Goal: Information Seeking & Learning: Learn about a topic

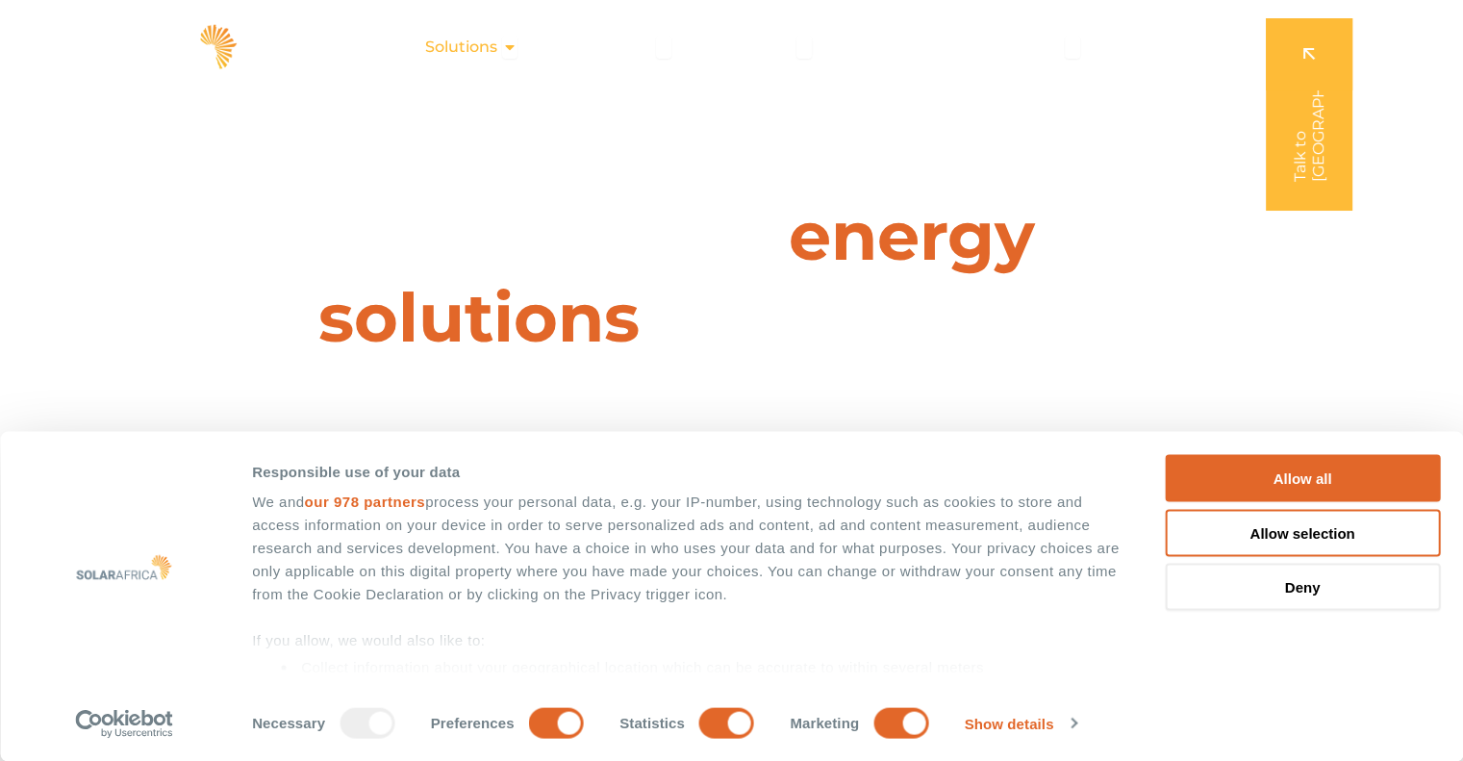
click at [516, 45] on icon "Menu" at bounding box center [509, 46] width 15 height 15
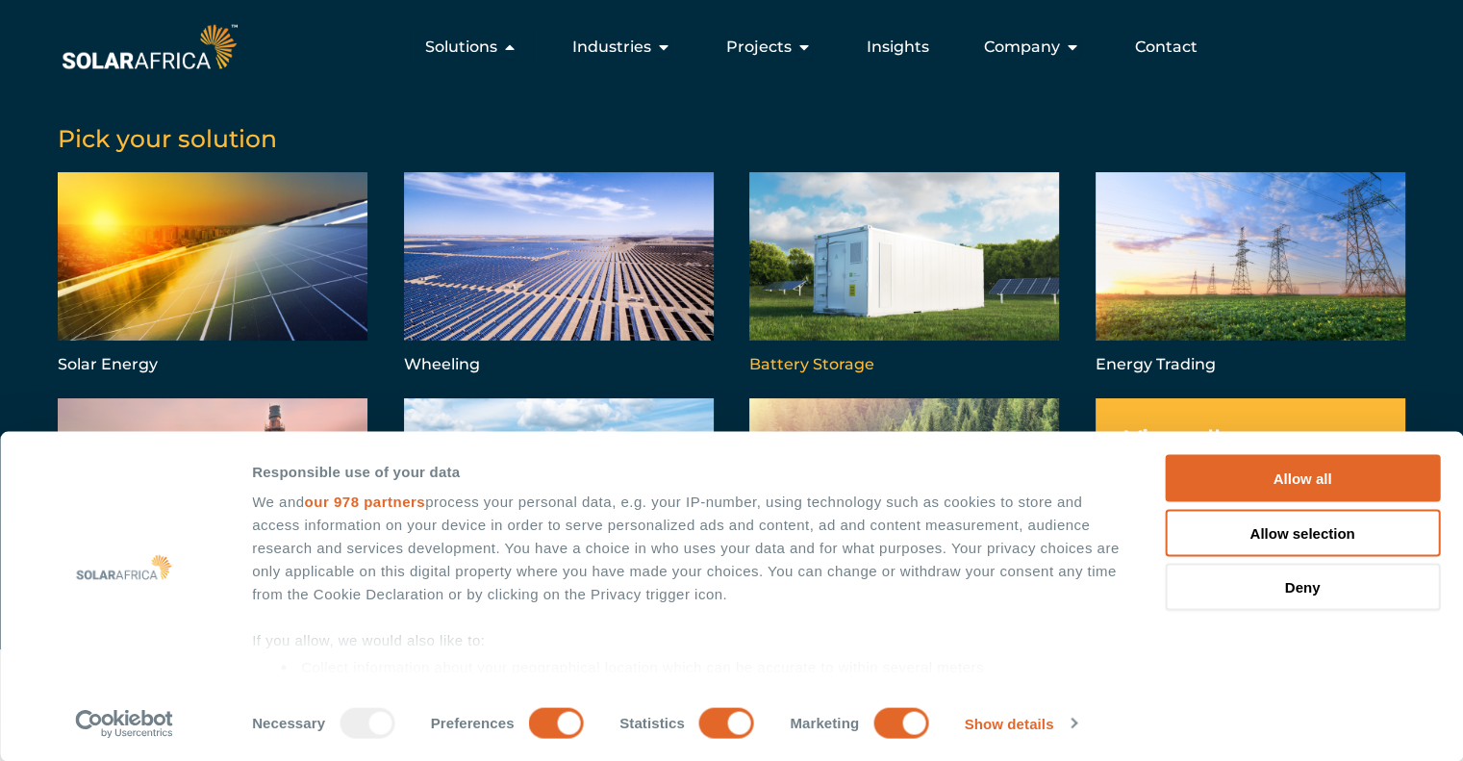
click at [866, 253] on link "Menu" at bounding box center [904, 275] width 310 height 207
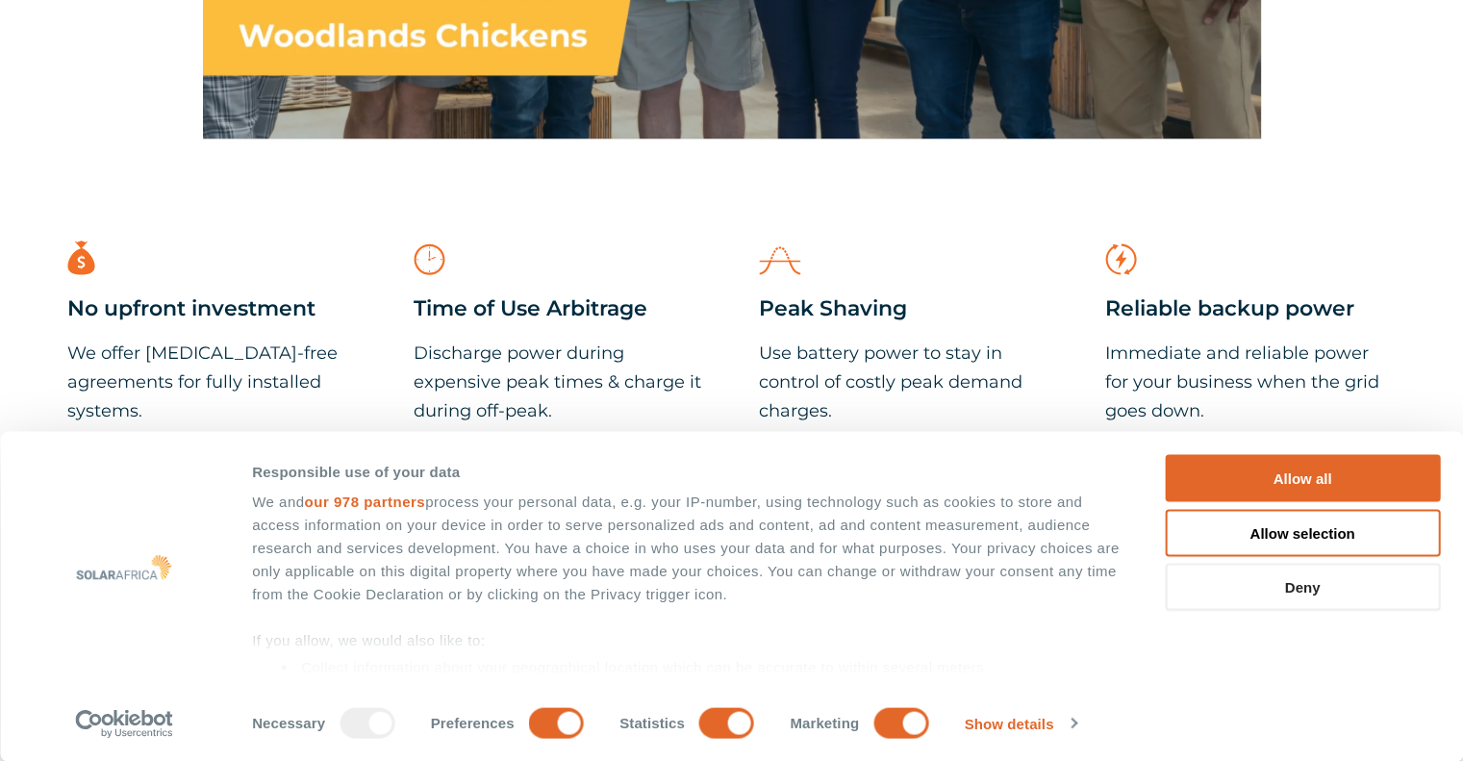
click at [1268, 588] on button "Deny" at bounding box center [1302, 587] width 275 height 47
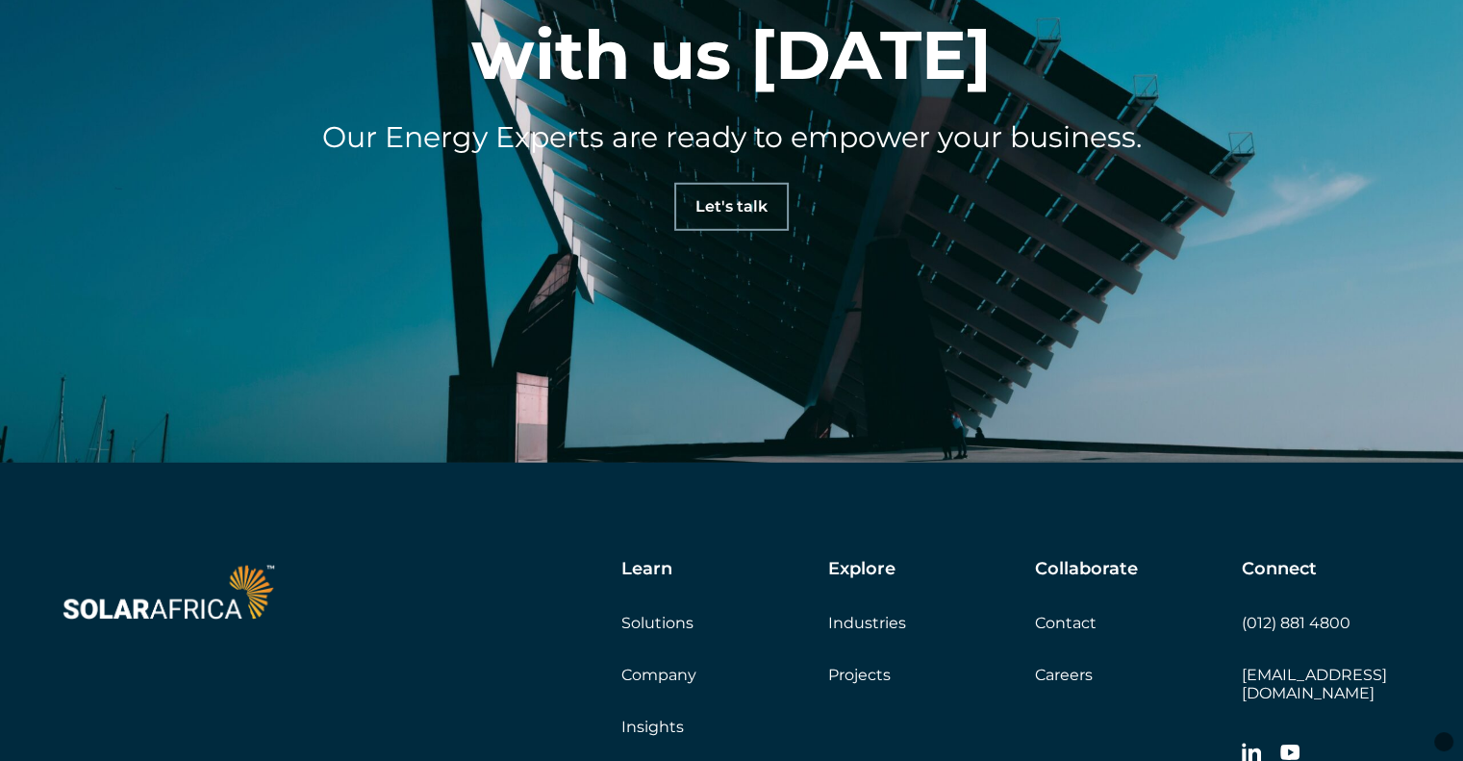
scroll to position [6000, 0]
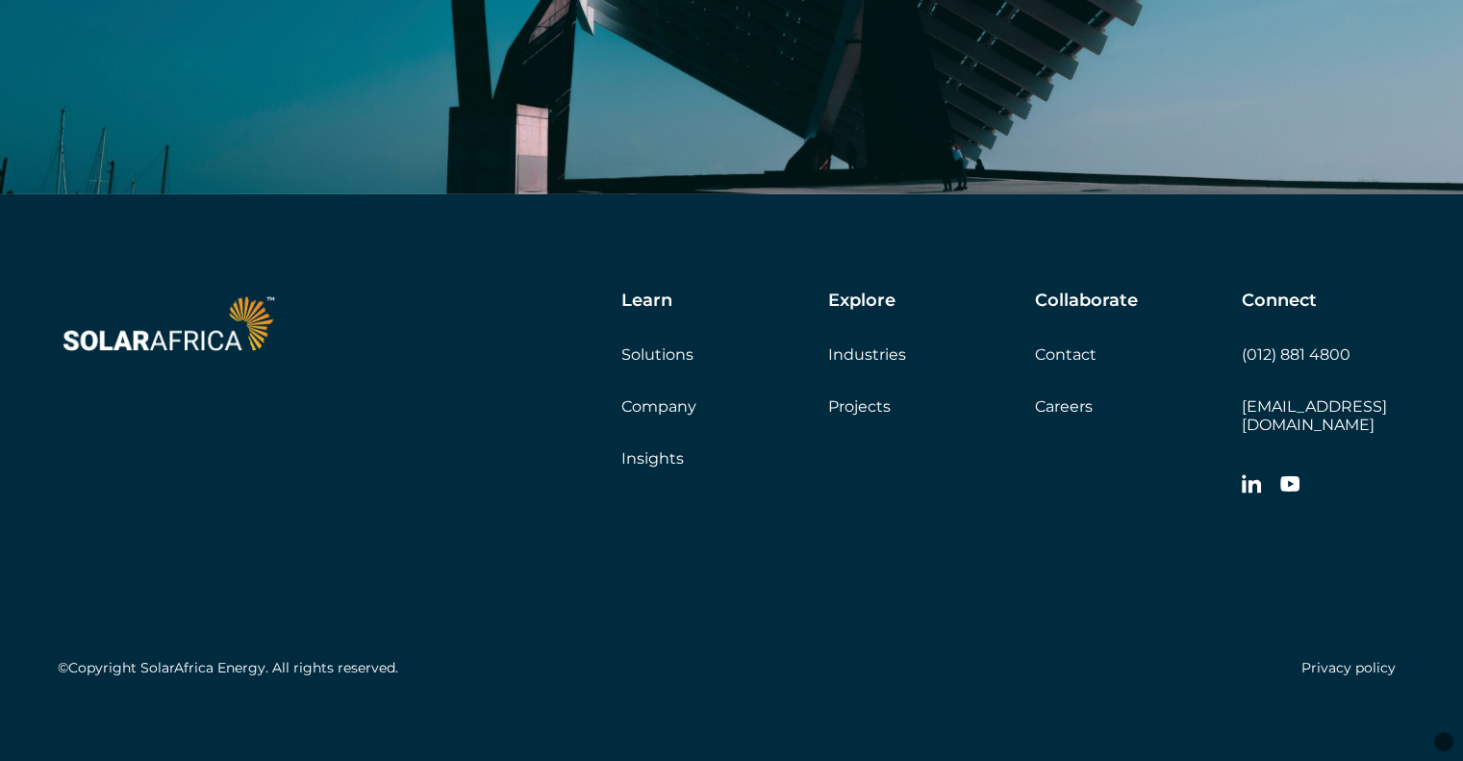
click at [659, 345] on link "Solutions" at bounding box center [657, 354] width 72 height 18
